Goal: Transaction & Acquisition: Purchase product/service

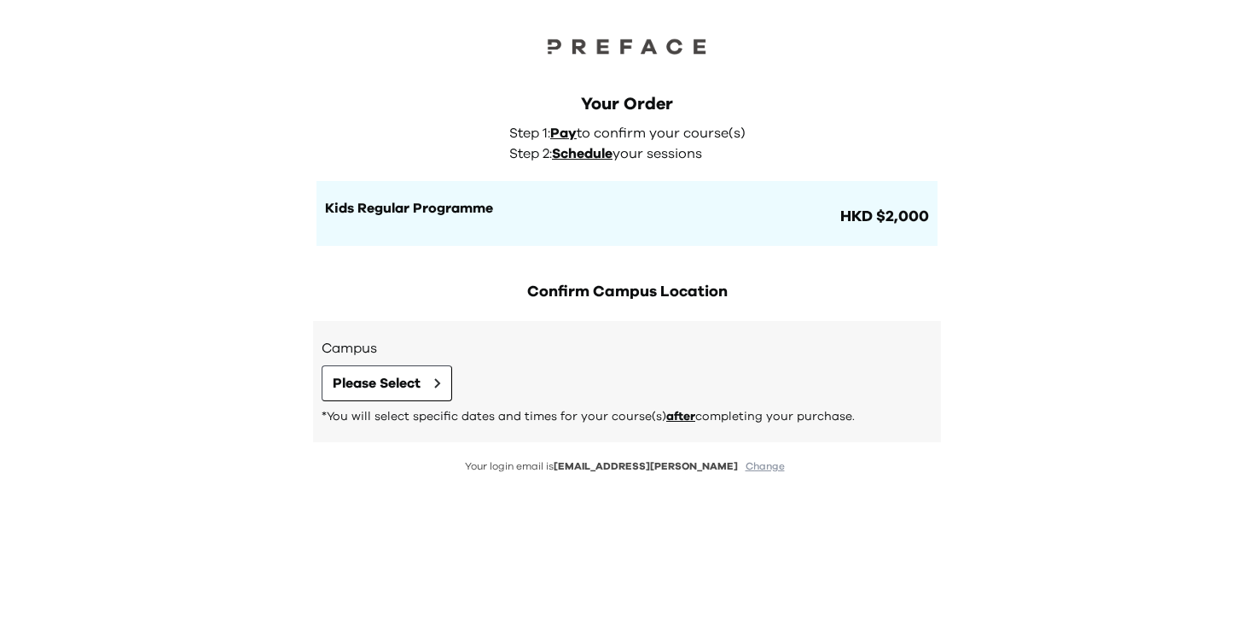
click at [392, 414] on p "*You will select specific dates and times for your course(s) after completing y…" at bounding box center [627, 416] width 611 height 17
click at [403, 393] on button "Please Select" at bounding box center [387, 383] width 131 height 36
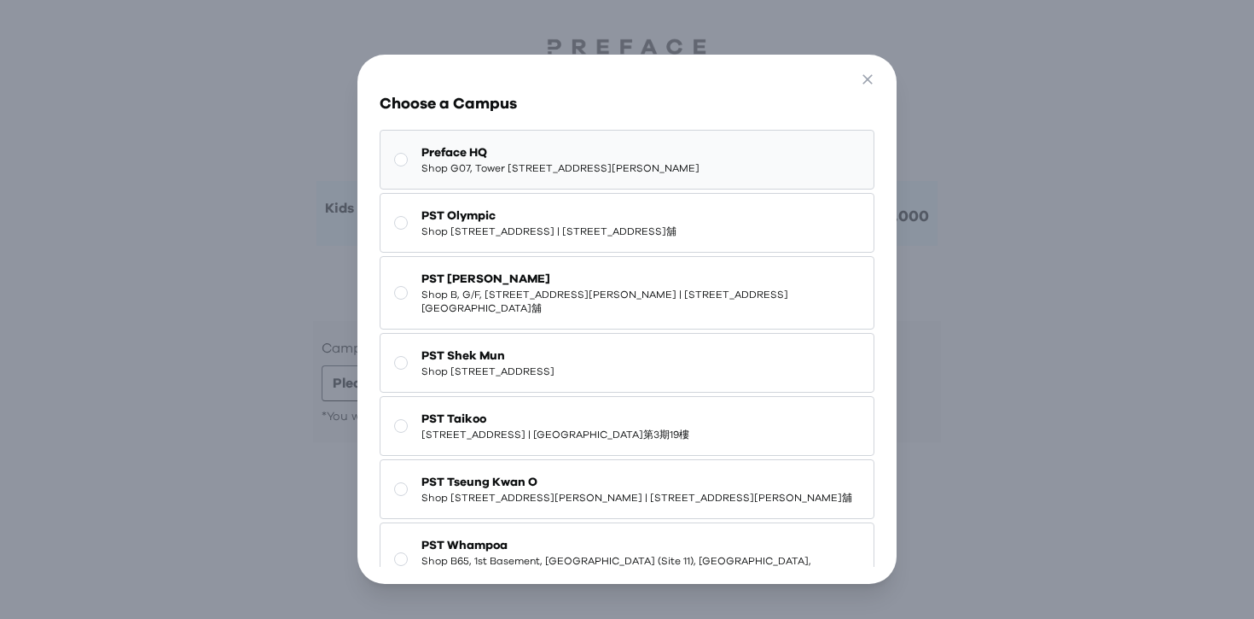
click at [618, 162] on span "Shop G07, Tower 535, 535 Jaffe Road, Causeway Bay | 銅鑼灣謝斐道535號Tower 535 地下G07號舖" at bounding box center [560, 168] width 278 height 14
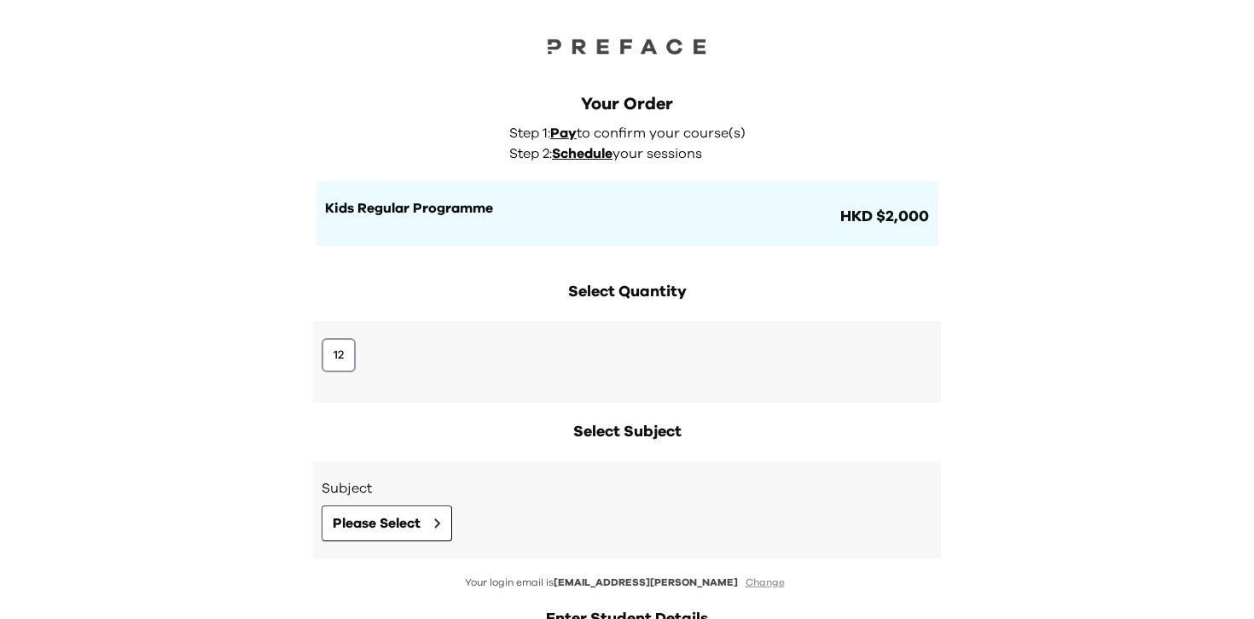
scroll to position [109, 0]
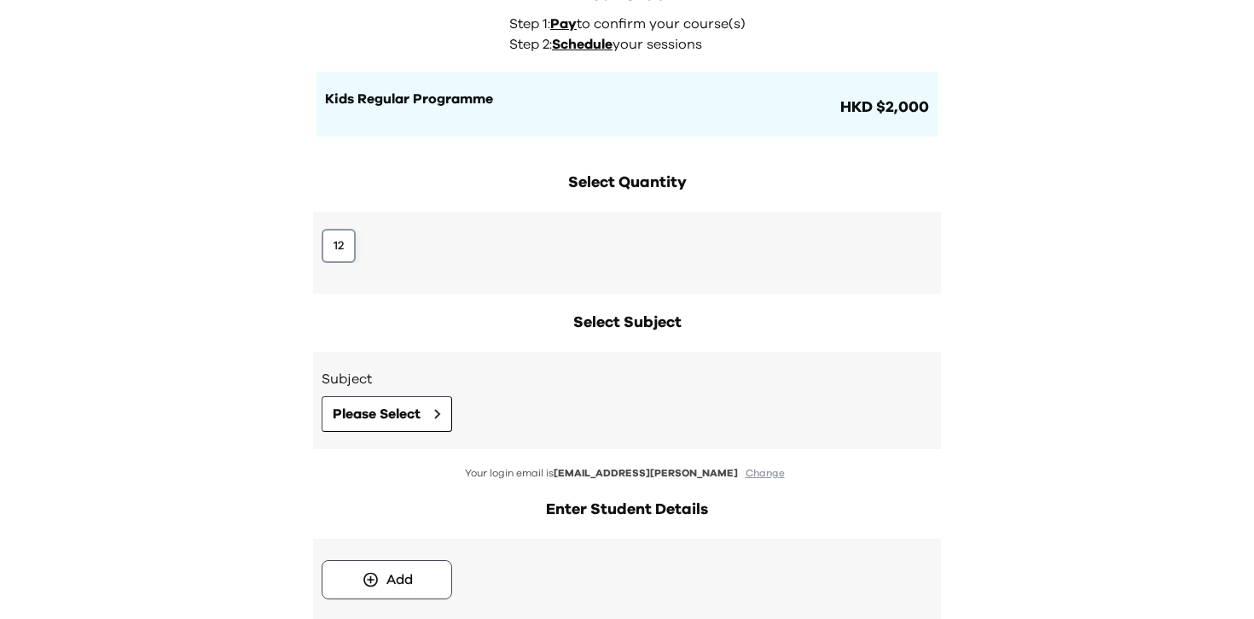
click at [333, 237] on button "12" at bounding box center [339, 246] width 34 height 34
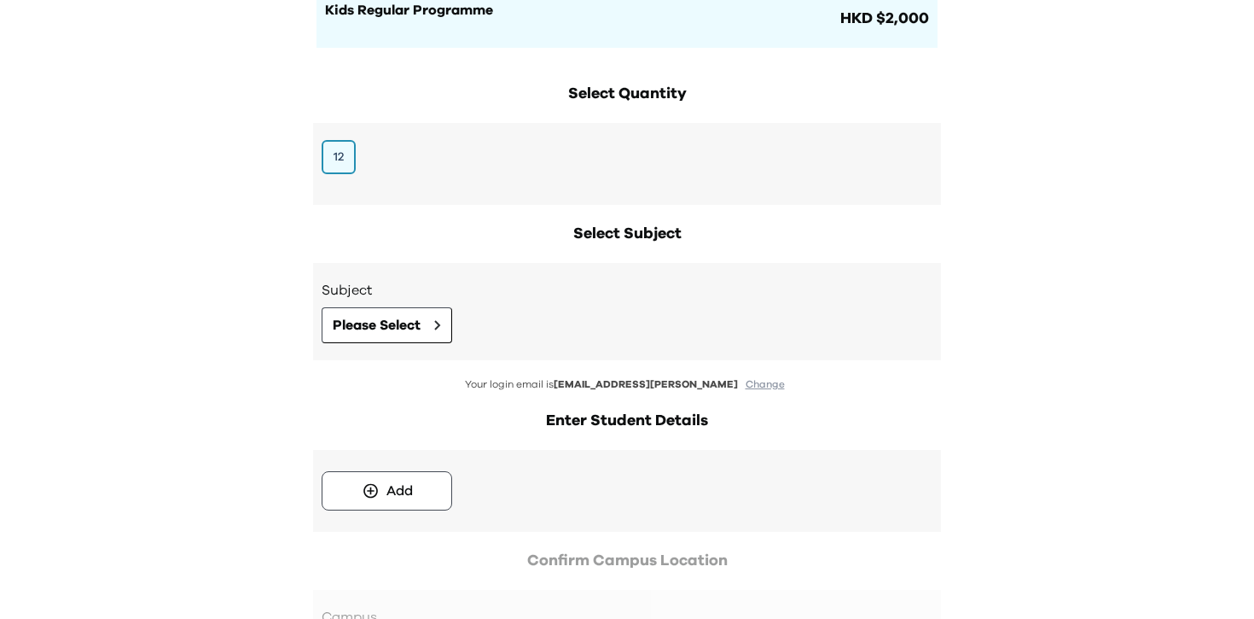
scroll to position [251, 0]
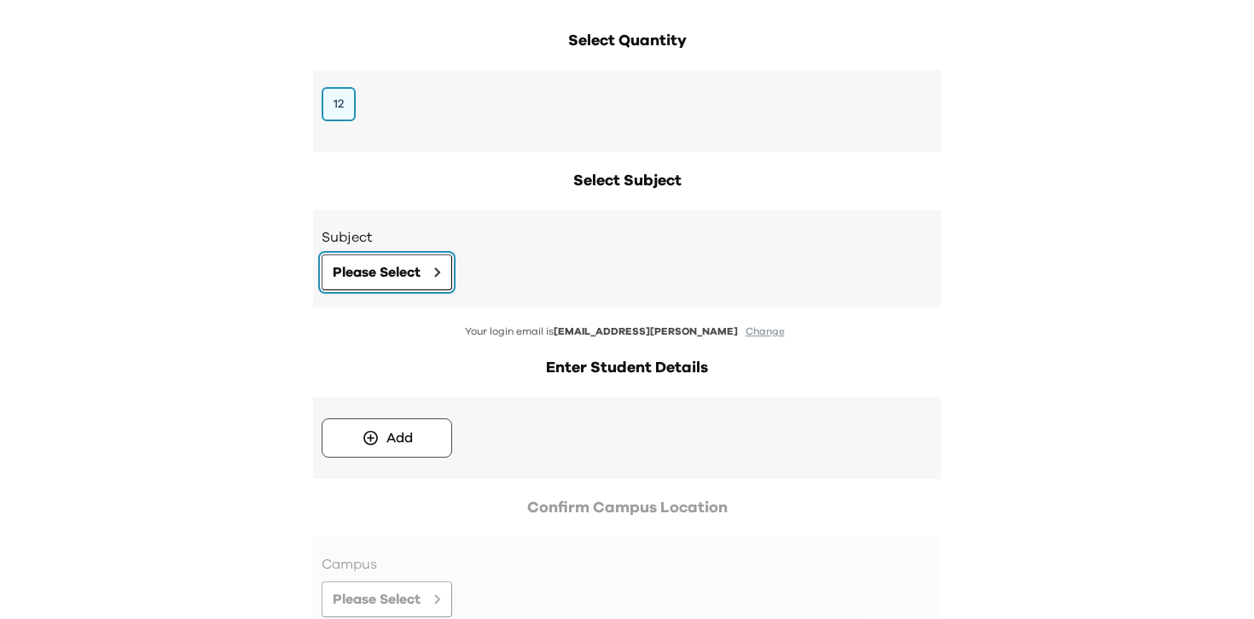
click at [401, 277] on span "Please Select" at bounding box center [377, 272] width 88 height 20
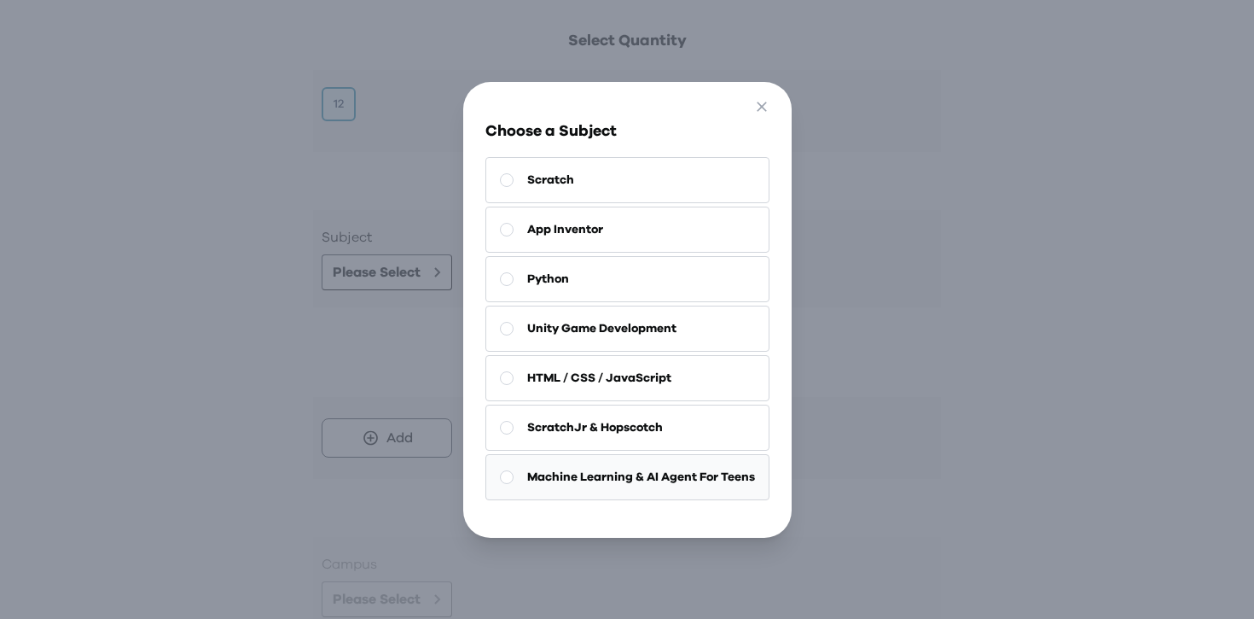
click at [653, 485] on span "Machine Learning & AI Agent For Teens" at bounding box center [641, 476] width 228 height 17
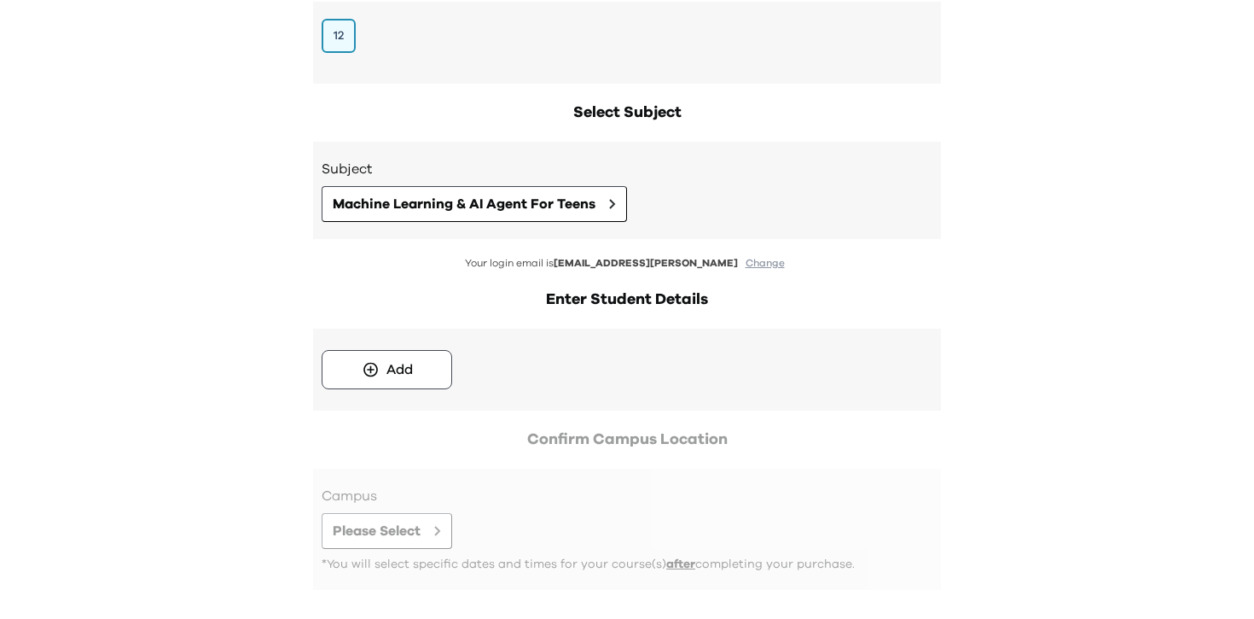
scroll to position [371, 0]
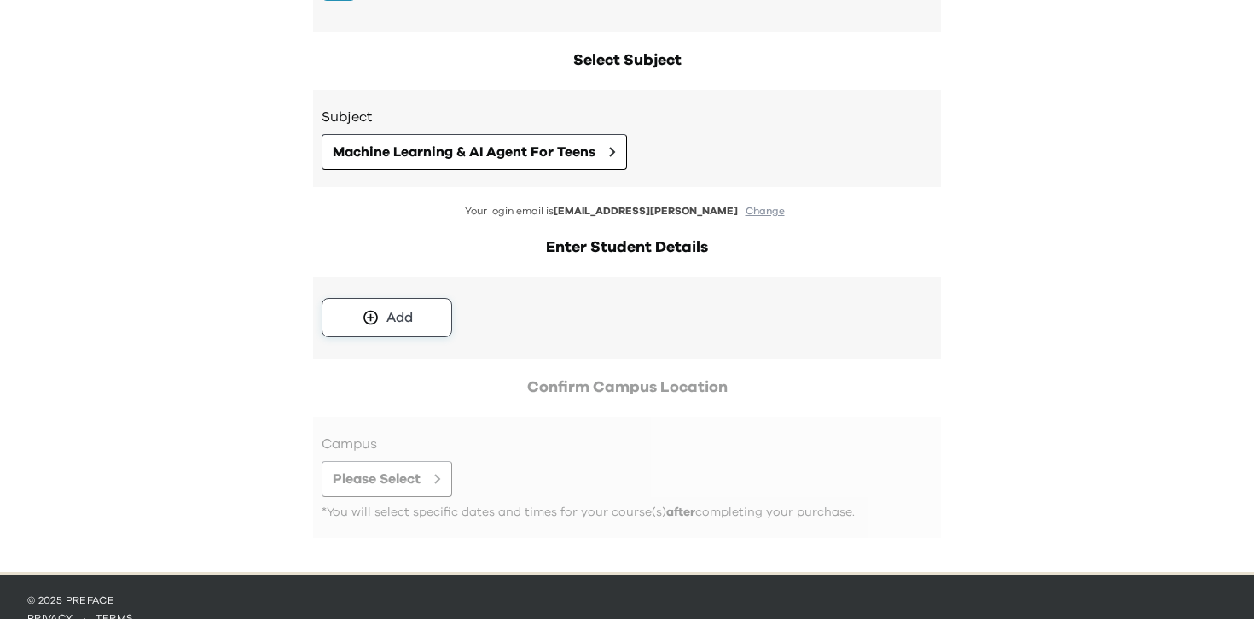
click at [420, 303] on button "Add" at bounding box center [387, 317] width 131 height 39
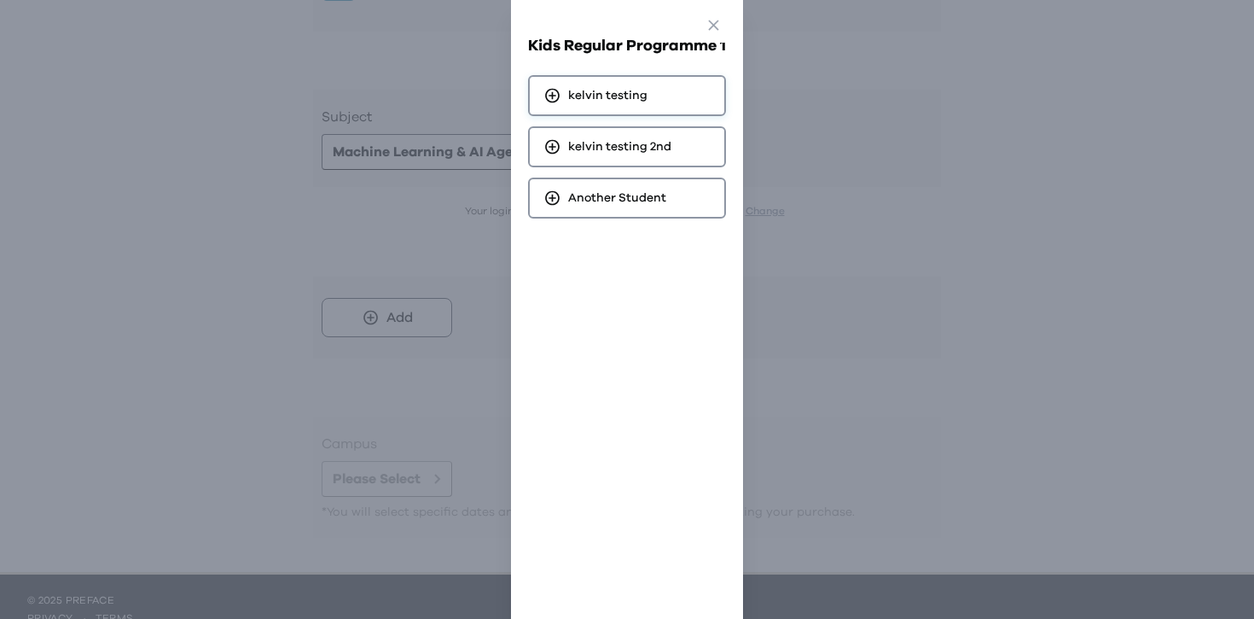
click at [648, 100] on div "kelvin testing" at bounding box center [627, 95] width 198 height 41
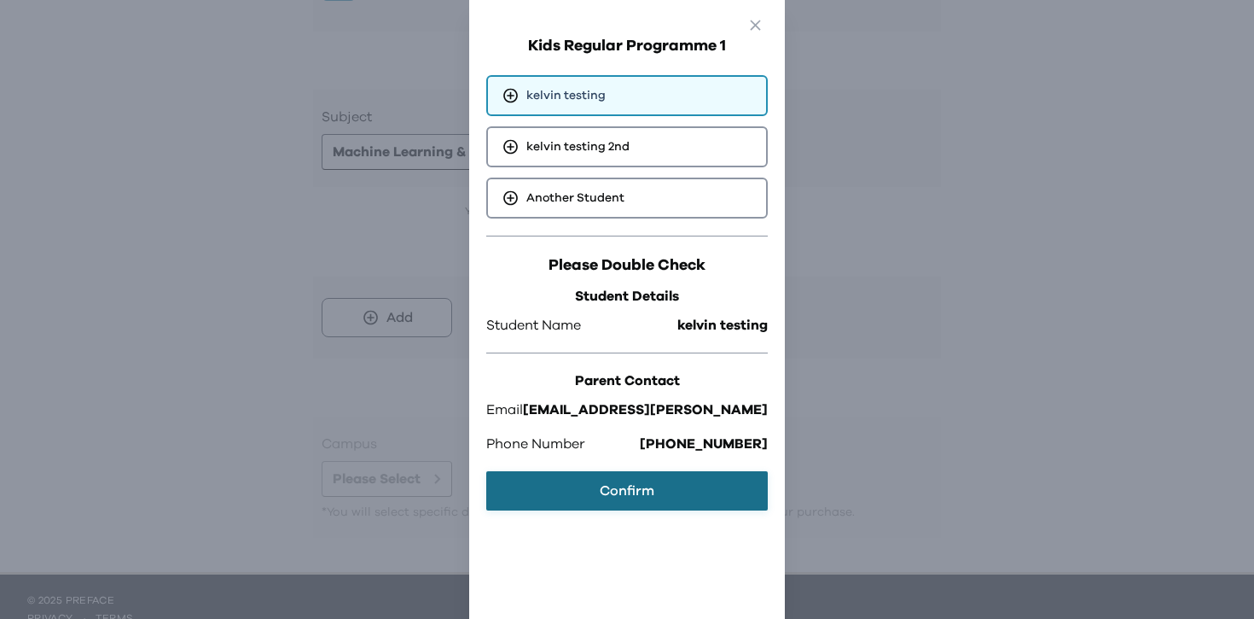
click at [615, 490] on button "Confirm" at bounding box center [627, 490] width 282 height 39
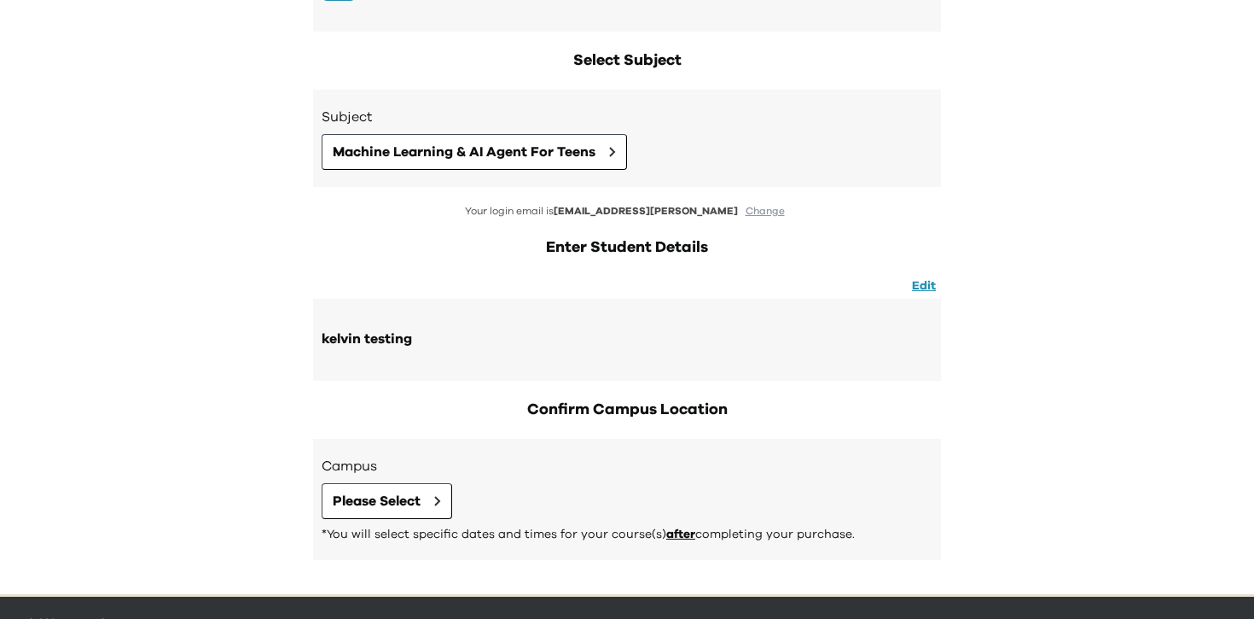
scroll to position [419, 0]
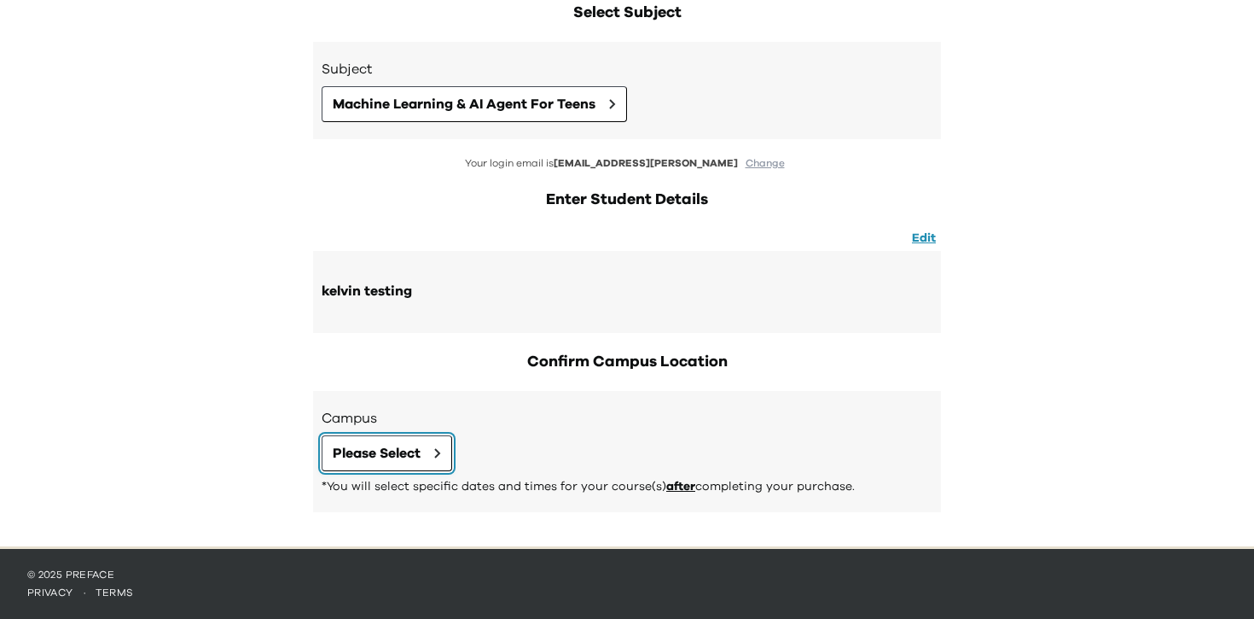
click at [404, 444] on span "Please Select" at bounding box center [377, 453] width 88 height 20
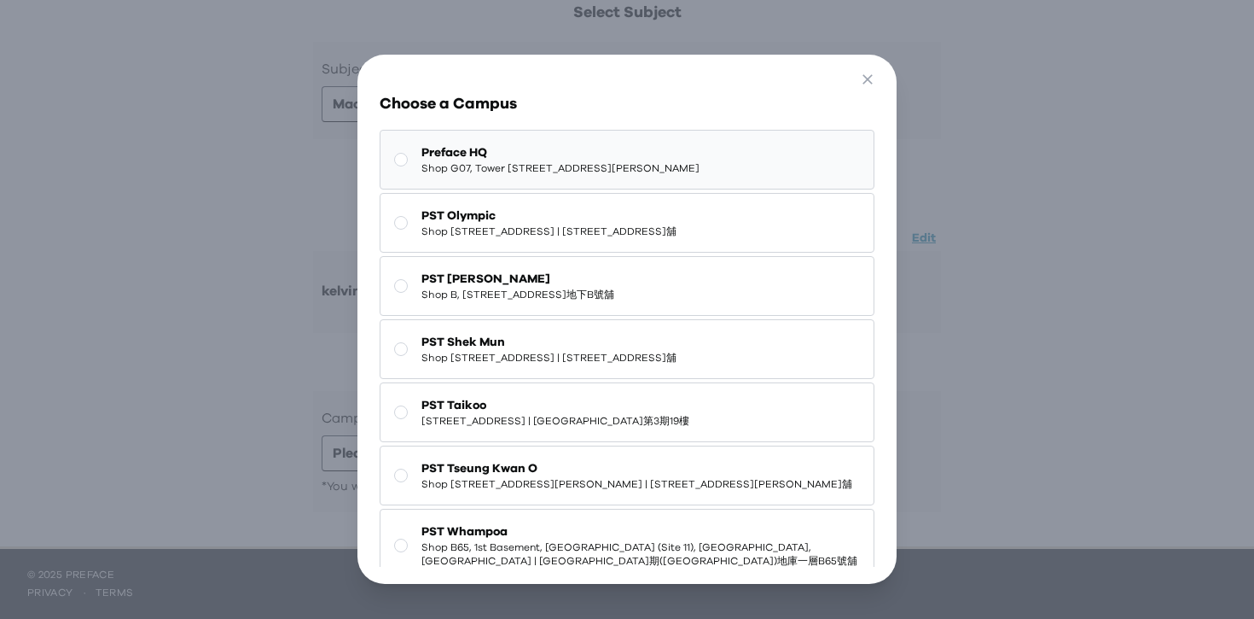
click at [578, 165] on span "Shop G07, Tower [STREET_ADDRESS][PERSON_NAME]" at bounding box center [560, 168] width 278 height 14
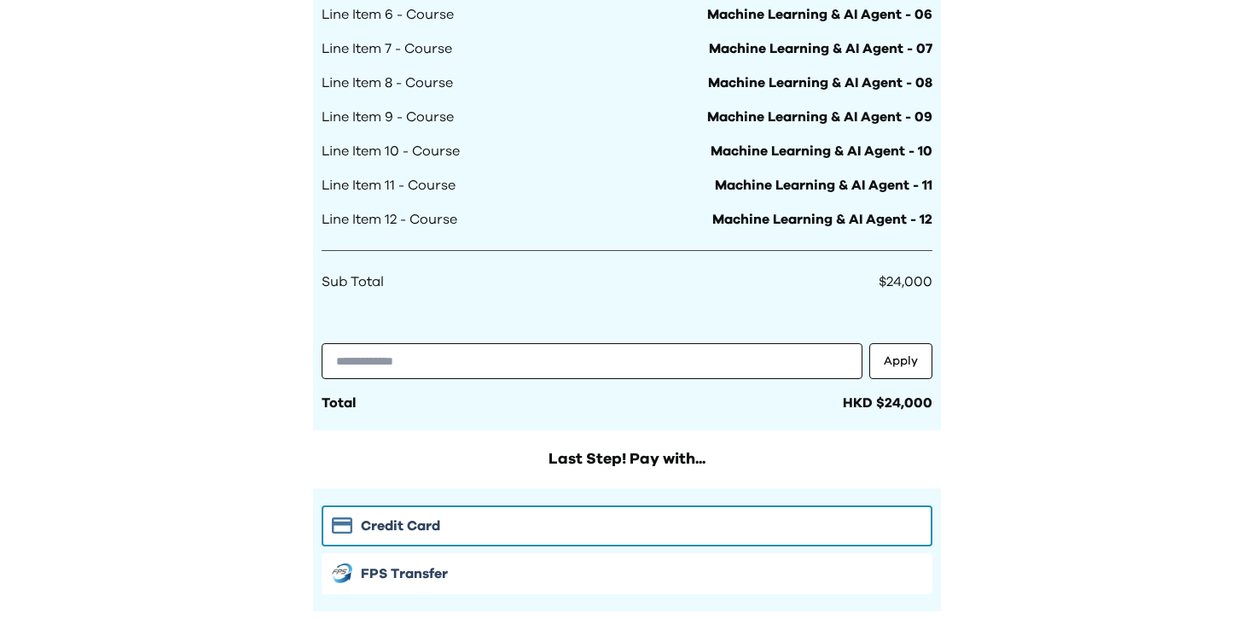
scroll to position [1385, 0]
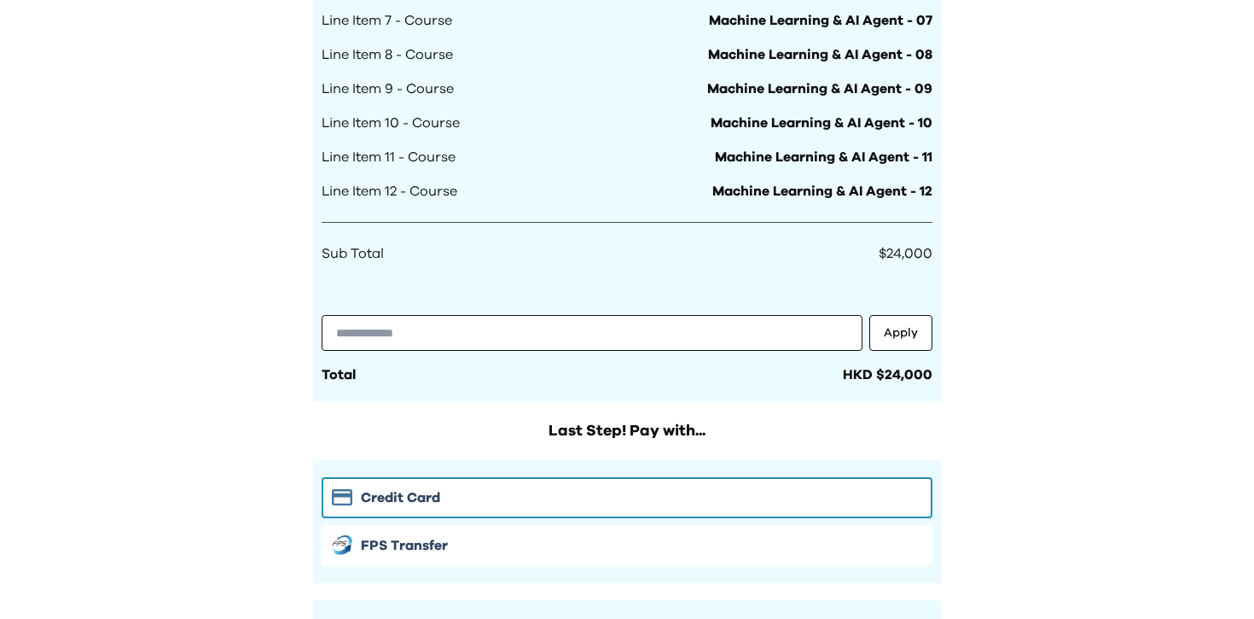
click at [817, 113] on span "Machine Learning & AI Agent - 10" at bounding box center [822, 123] width 222 height 20
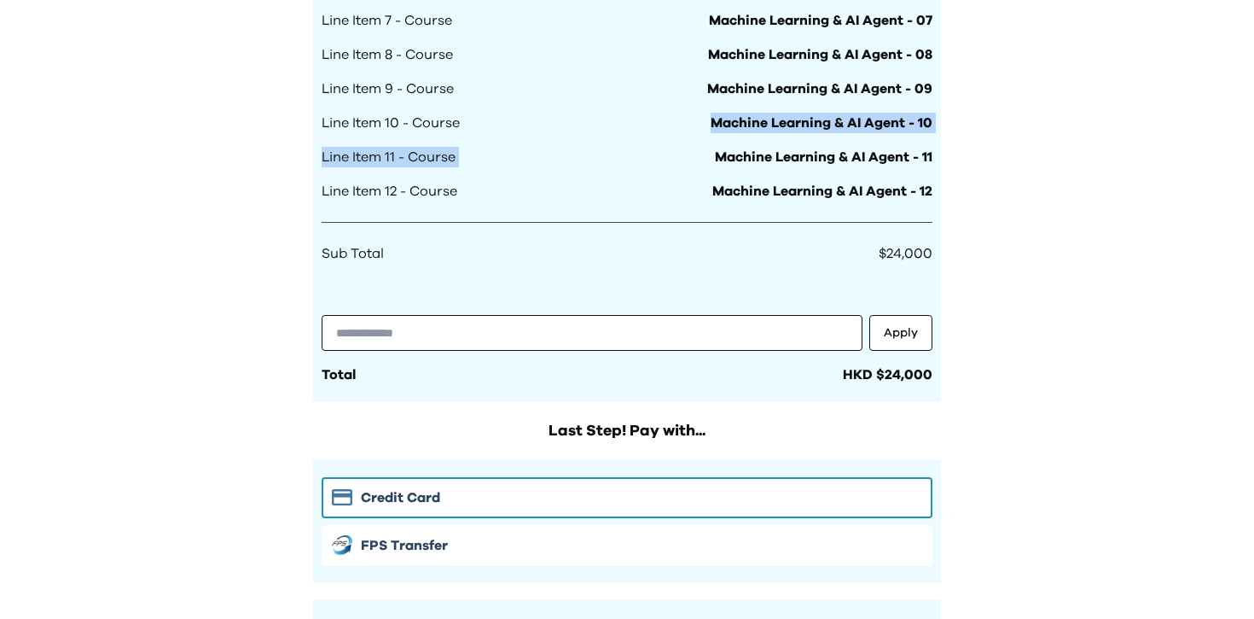
drag, startPoint x: 712, startPoint y: 118, endPoint x: 1029, endPoint y: 144, distance: 317.6
click at [810, 153] on span "Machine Learning & AI Agent - 11" at bounding box center [824, 157] width 218 height 20
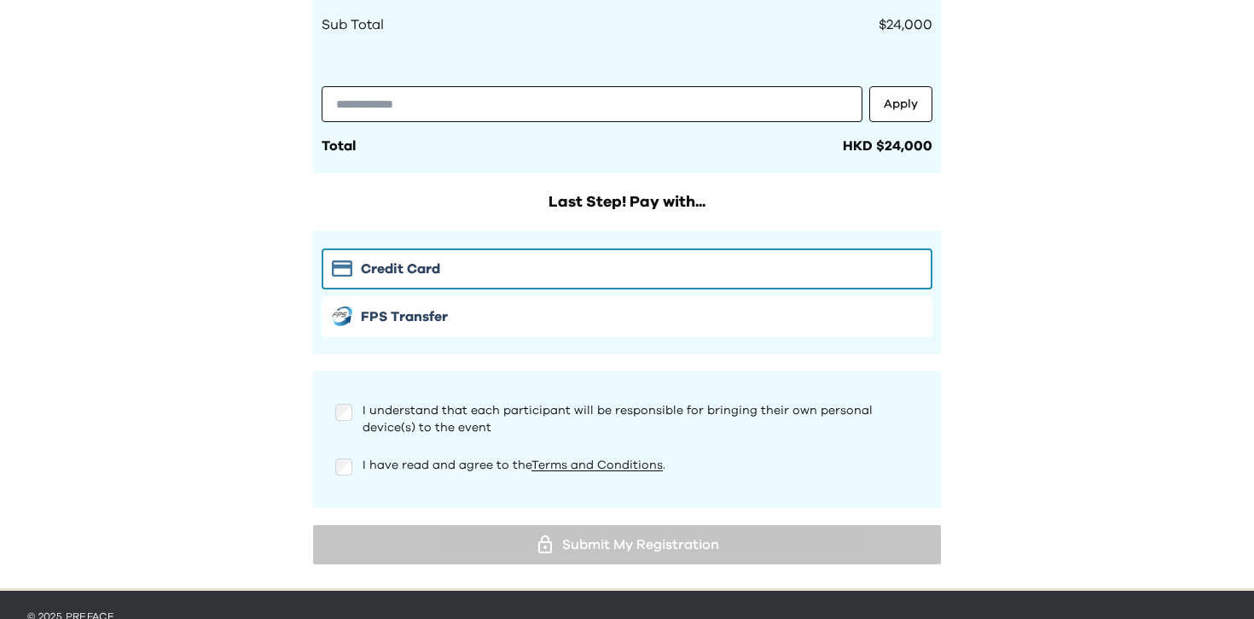
scroll to position [1655, 0]
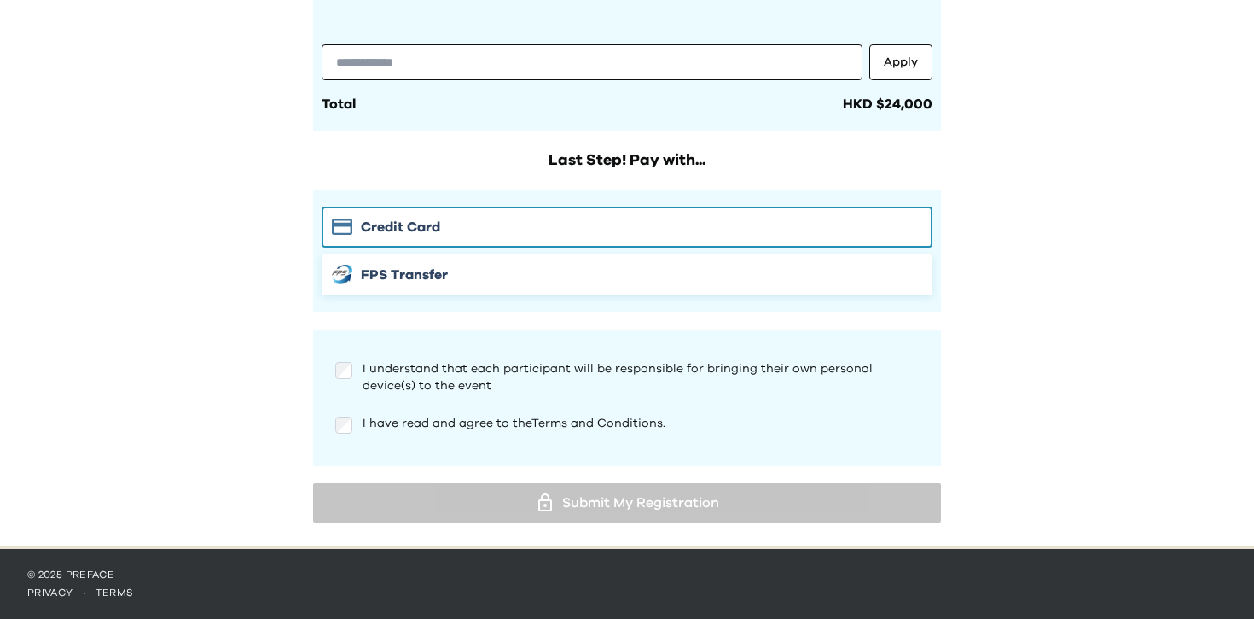
click at [757, 274] on div "FPS Transfer" at bounding box center [627, 274] width 590 height 20
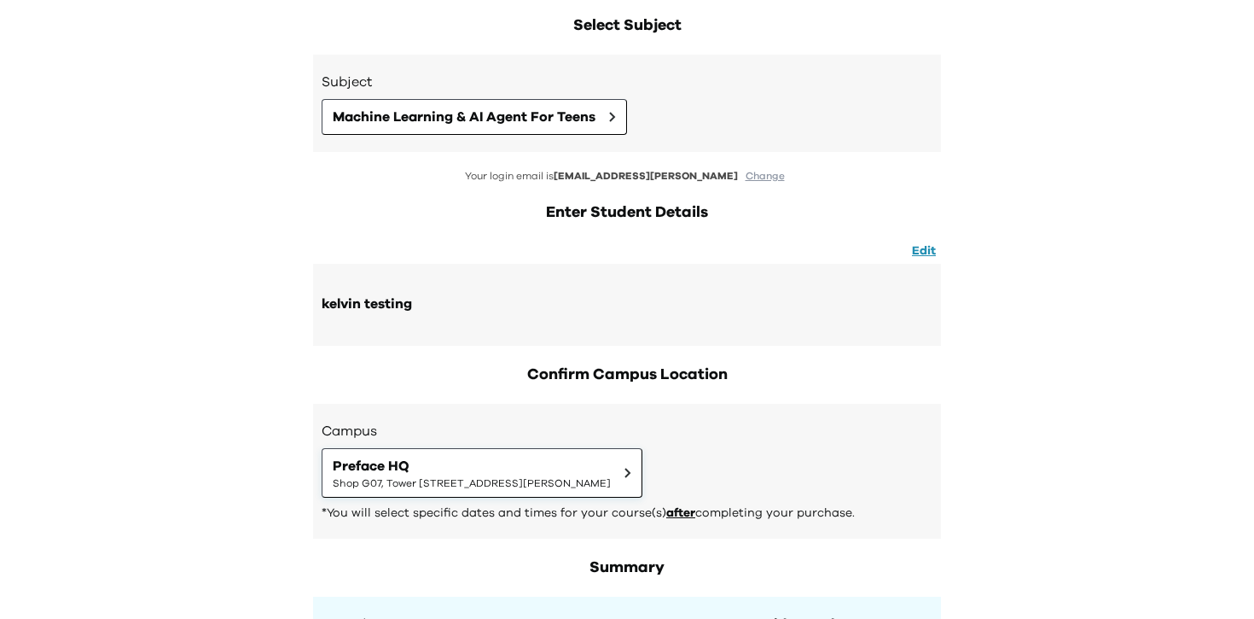
scroll to position [217, 0]
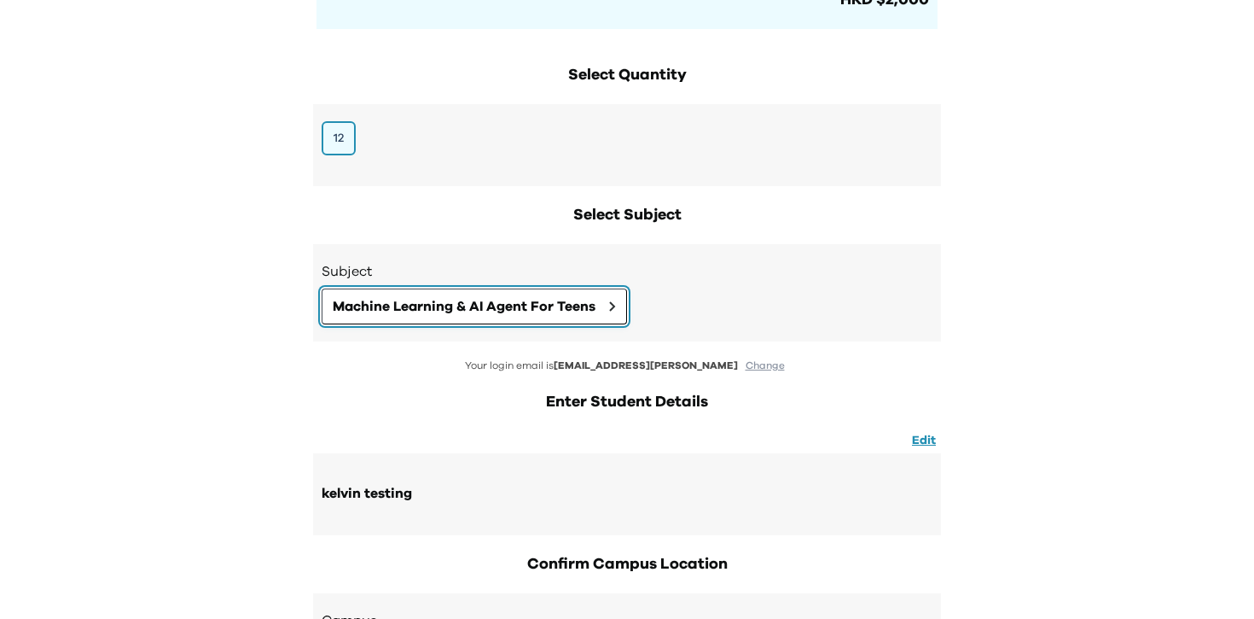
click at [579, 296] on span "Machine Learning & AI Agent For Teens" at bounding box center [464, 306] width 263 height 20
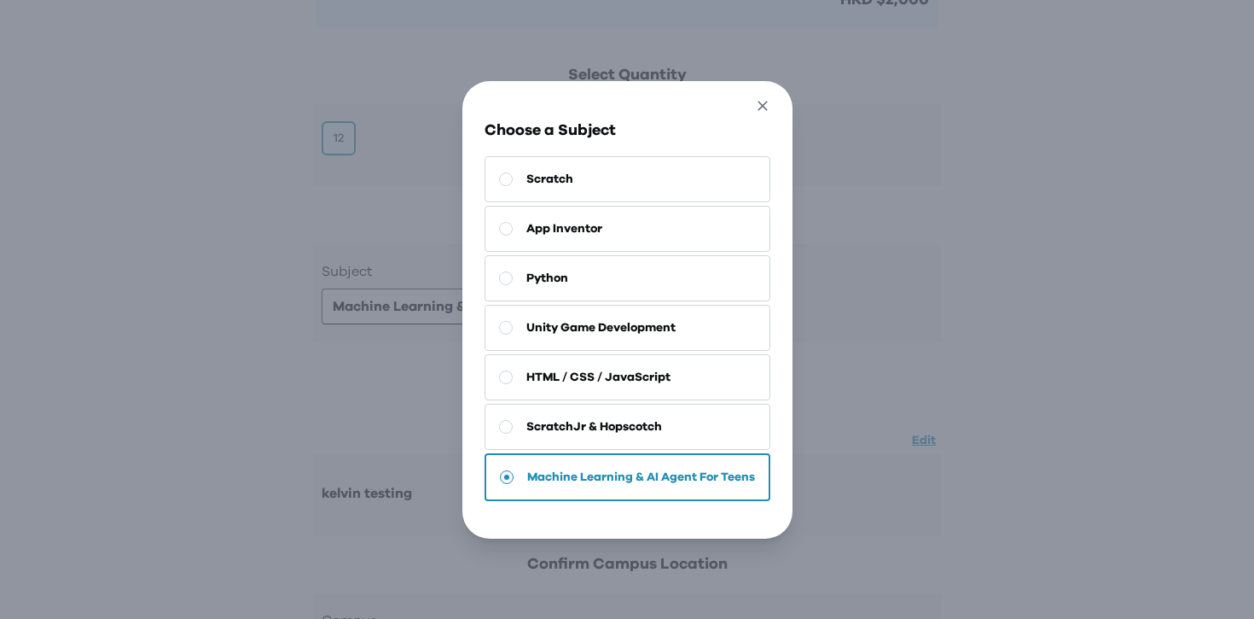
click at [757, 99] on icon "button" at bounding box center [763, 106] width 18 height 18
